Goal: Task Accomplishment & Management: Manage account settings

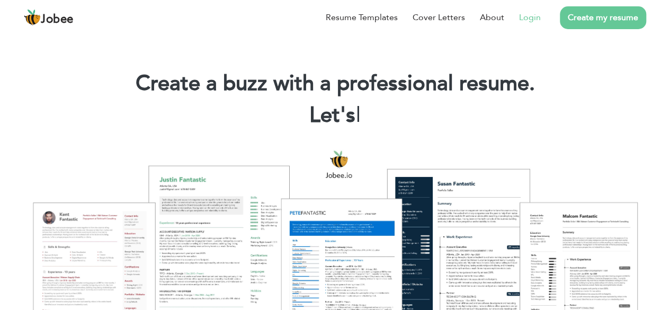
click at [533, 19] on link "Login" at bounding box center [530, 17] width 22 height 13
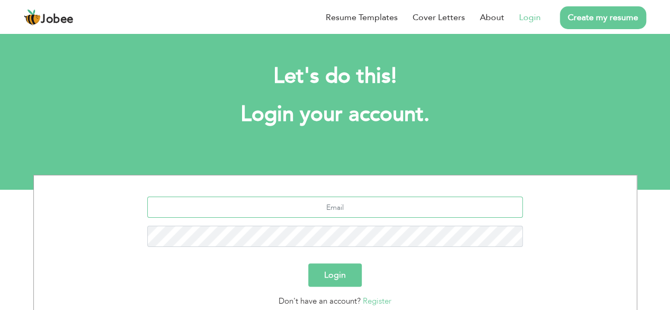
click at [340, 214] on input "text" at bounding box center [334, 206] width 375 height 21
type input "[EMAIL_ADDRESS][DOMAIN_NAME]"
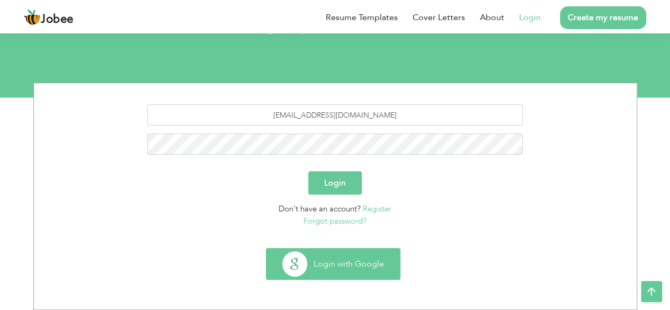
click button "Login with Google"
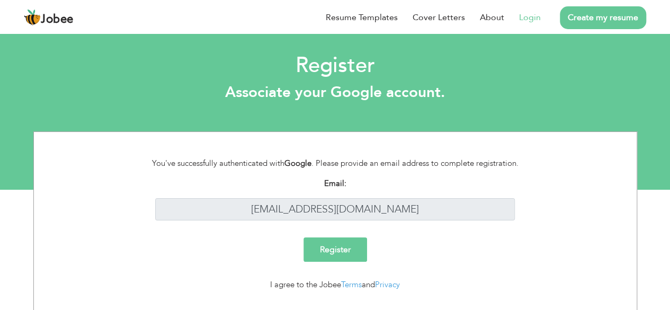
scroll to position [23, 0]
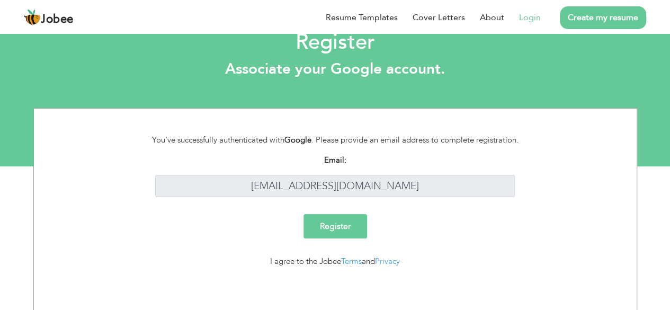
click at [344, 214] on input "Register" at bounding box center [335, 226] width 64 height 24
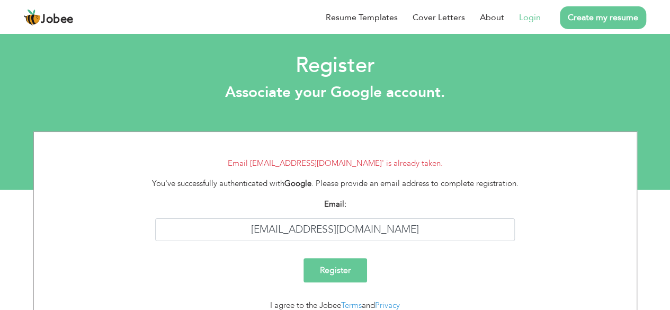
click at [528, 15] on link "Login" at bounding box center [530, 17] width 22 height 13
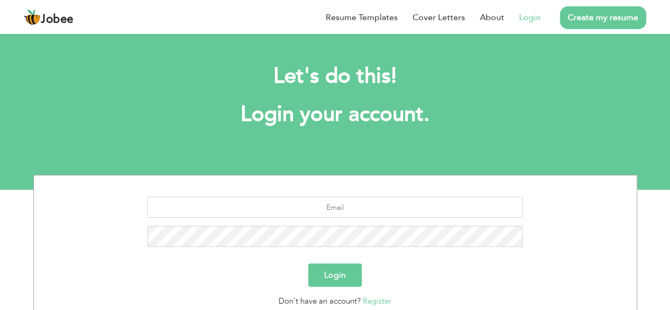
scroll to position [92, 0]
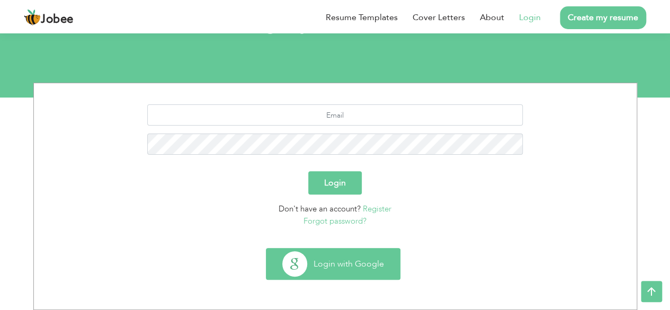
click at [351, 261] on button "Login with Google" at bounding box center [332, 263] width 133 height 31
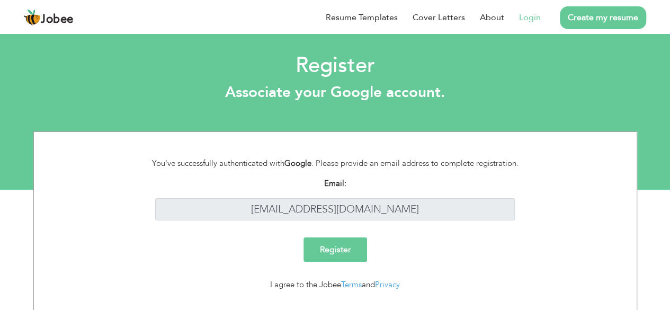
scroll to position [23, 0]
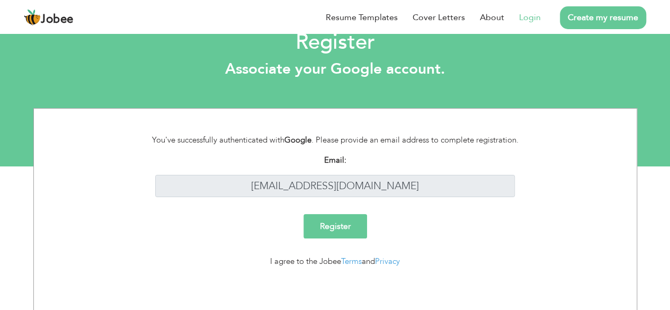
click at [346, 217] on input "Register" at bounding box center [335, 226] width 64 height 24
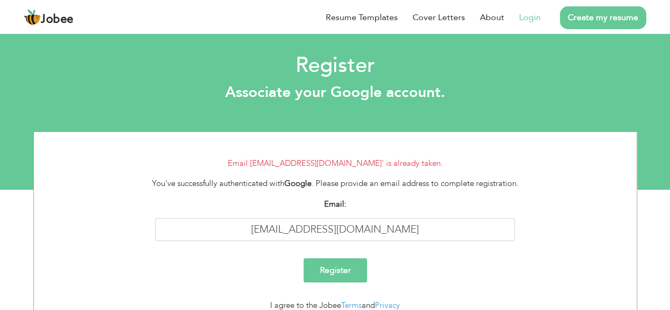
scroll to position [44, 0]
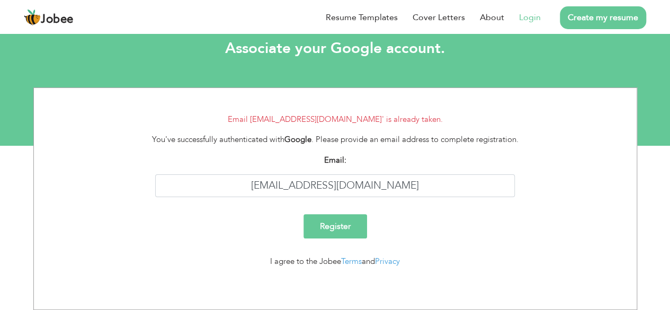
click at [530, 19] on link "Login" at bounding box center [530, 17] width 22 height 13
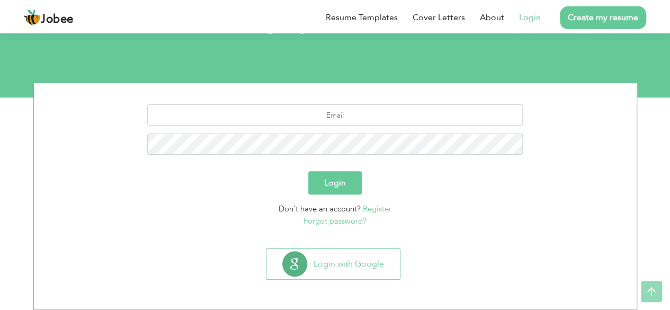
scroll to position [92, 0]
click at [361, 223] on link "Forgot password?" at bounding box center [334, 220] width 63 height 11
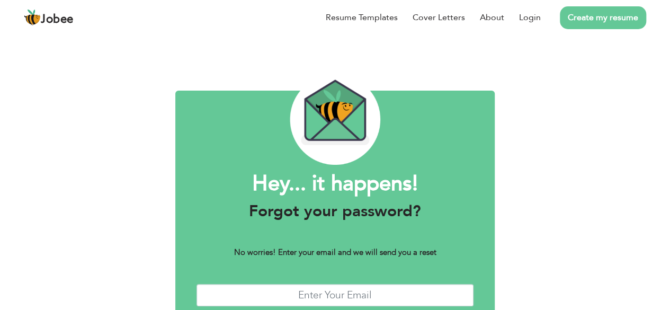
scroll to position [65, 0]
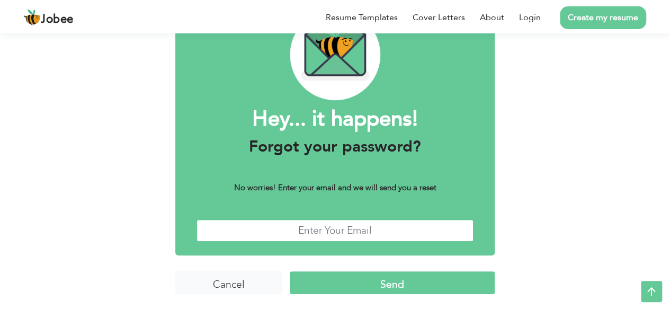
click at [330, 221] on input "text" at bounding box center [334, 230] width 277 height 23
type input "[EMAIL_ADDRESS][DOMAIN_NAME]"
click at [392, 280] on input "Send" at bounding box center [392, 282] width 205 height 23
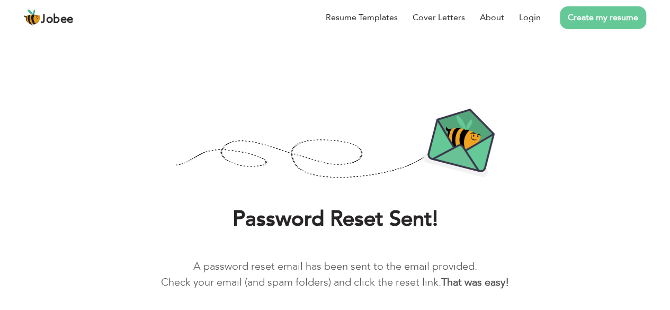
scroll to position [44, 0]
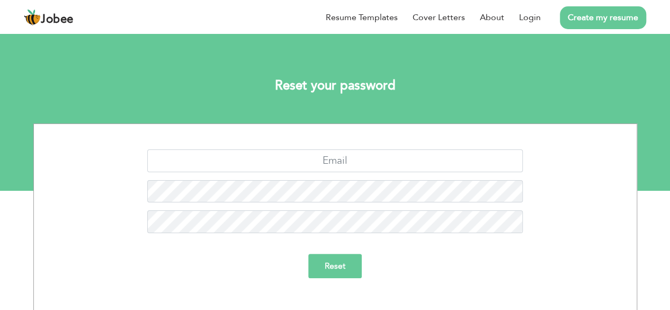
scroll to position [11, 0]
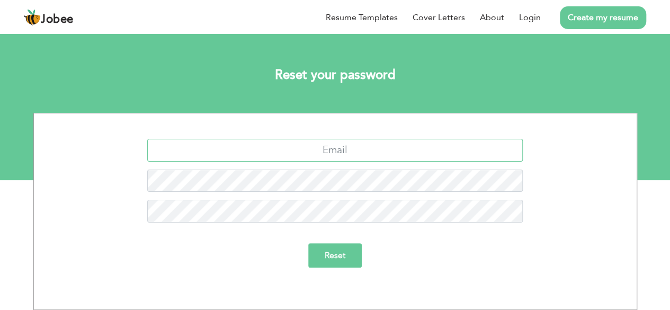
click at [341, 149] on input "text" at bounding box center [334, 150] width 375 height 23
type input "[EMAIL_ADDRESS][DOMAIN_NAME]"
click at [337, 248] on input "Reset" at bounding box center [334, 255] width 53 height 24
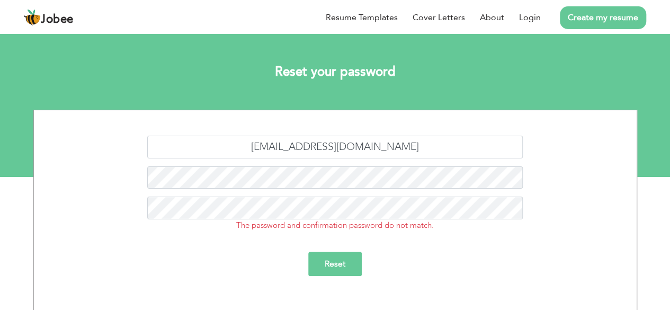
scroll to position [22, 0]
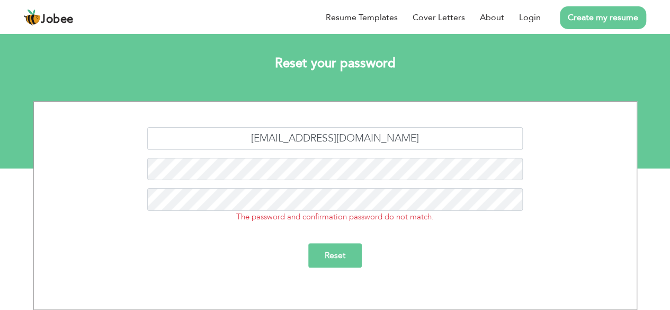
click at [339, 258] on input "Reset" at bounding box center [334, 255] width 53 height 24
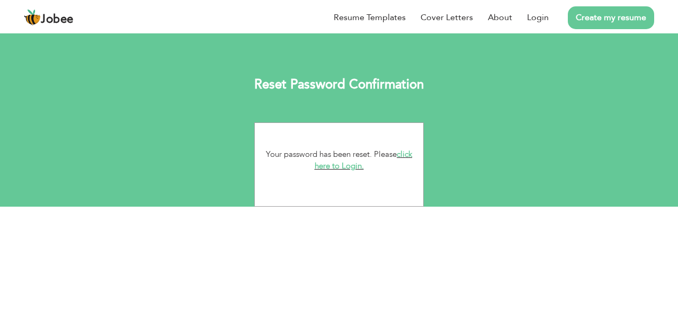
click at [349, 168] on link "click here to Login." at bounding box center [363, 160] width 98 height 23
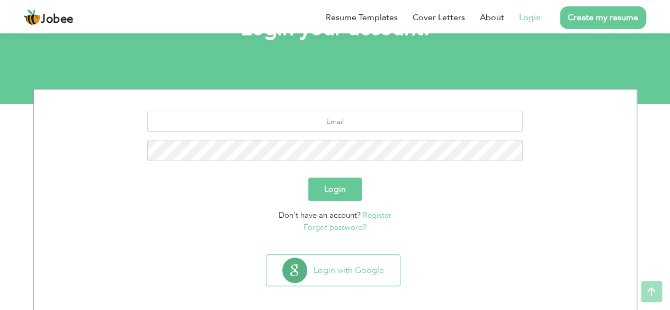
scroll to position [88, 0]
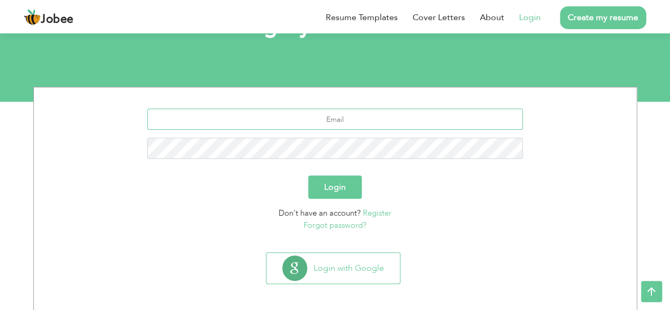
click at [348, 123] on input "text" at bounding box center [334, 119] width 375 height 21
type input "[EMAIL_ADDRESS][DOMAIN_NAME]"
click at [335, 185] on button "Login" at bounding box center [334, 186] width 53 height 23
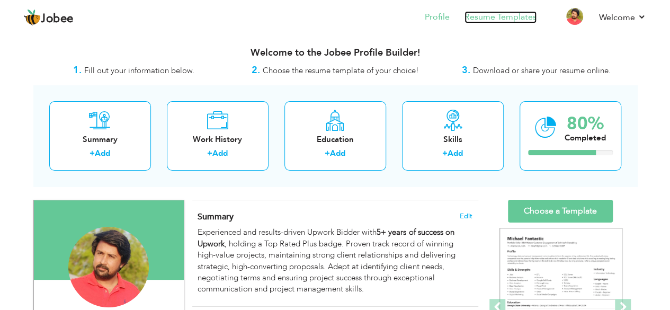
click at [482, 19] on link "Resume Templates" at bounding box center [500, 17] width 72 height 12
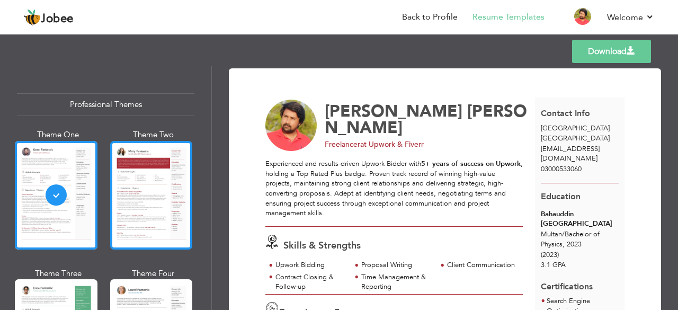
click at [157, 187] on div at bounding box center [151, 195] width 83 height 109
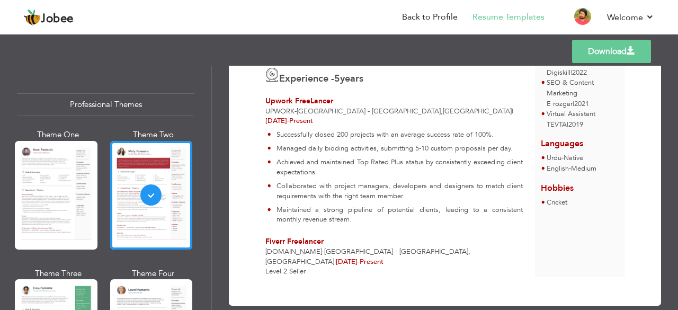
scroll to position [249, 0]
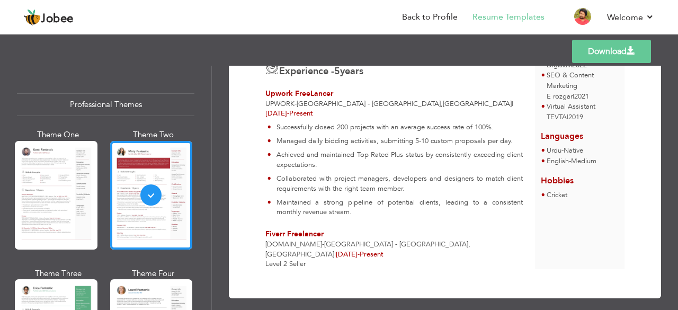
click at [339, 147] on li "Managed daily bidding activities, submitting 5-10 custom proposals per day." at bounding box center [394, 143] width 255 height 14
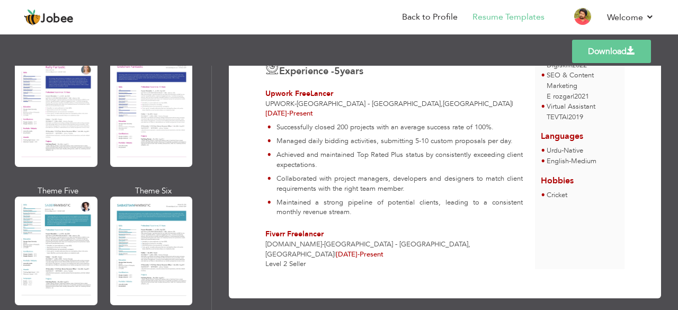
scroll to position [1455, 0]
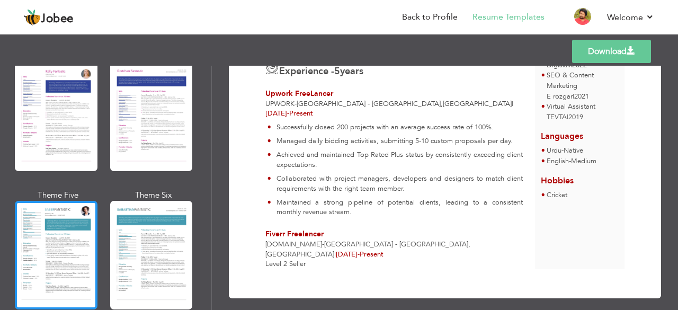
click at [71, 230] on div at bounding box center [56, 255] width 83 height 109
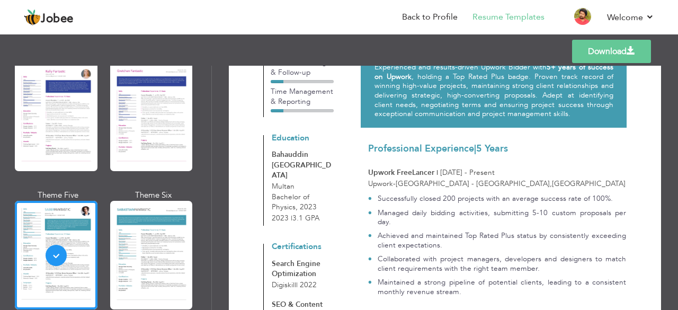
scroll to position [0, 0]
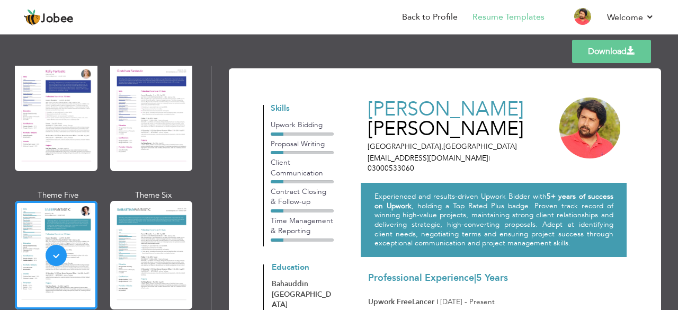
click at [599, 56] on link "Download" at bounding box center [611, 51] width 79 height 23
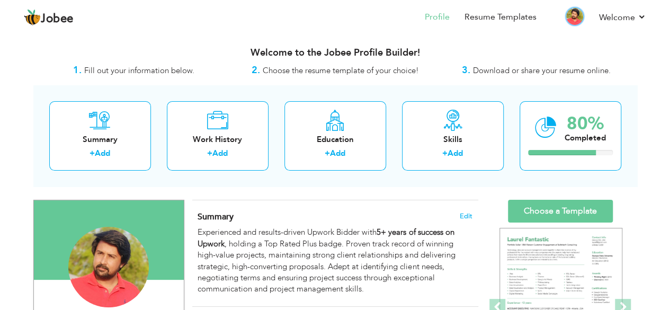
scroll to position [11, 0]
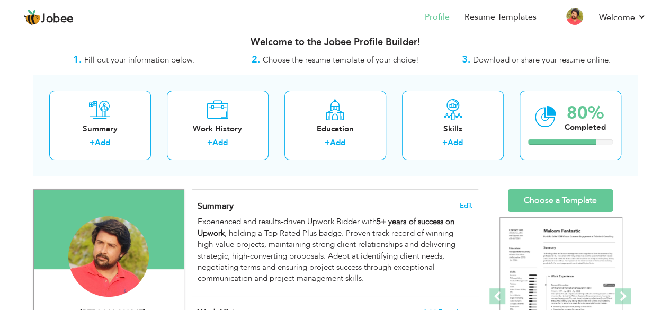
click at [385, 60] on span "Choose the resume template of your choice!" at bounding box center [341, 60] width 156 height 11
click at [497, 15] on link "Resume Templates" at bounding box center [500, 17] width 72 height 12
